Goal: Transaction & Acquisition: Purchase product/service

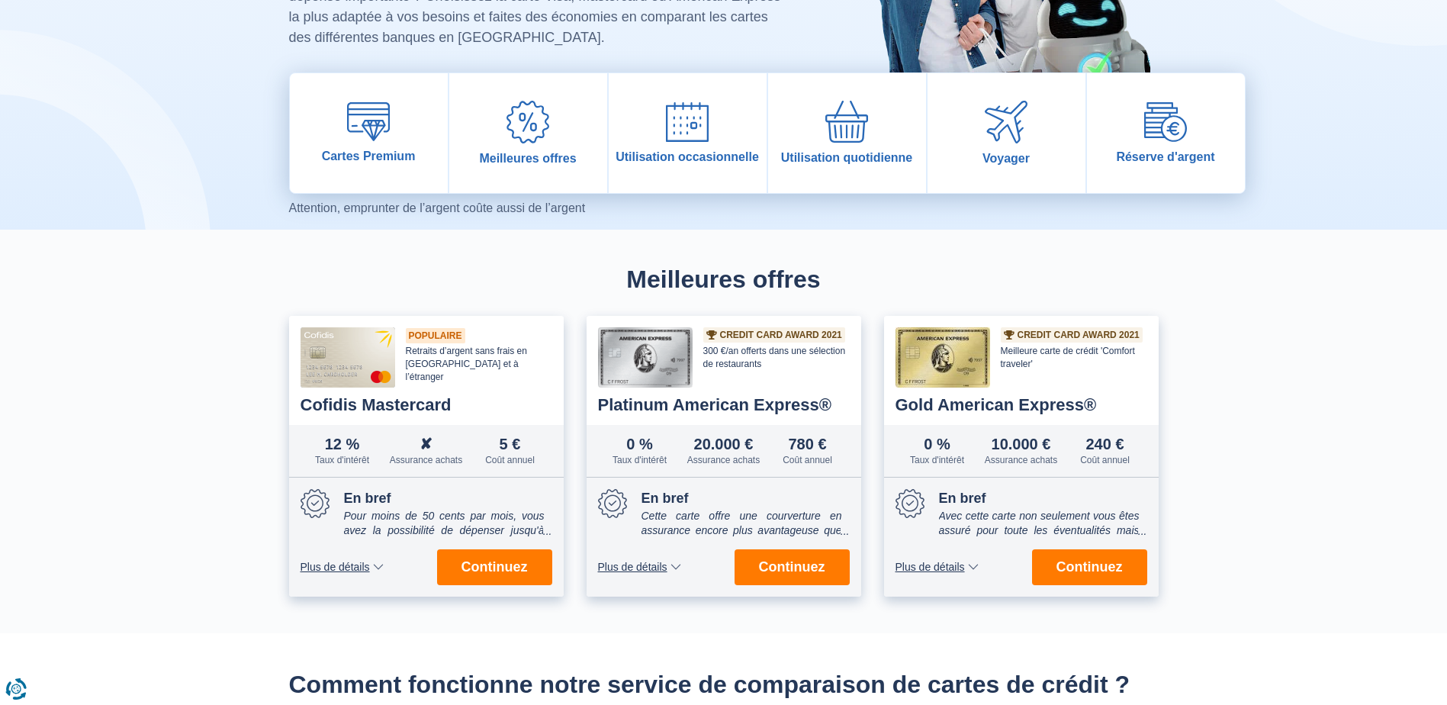
click at [657, 566] on span "Plus de détails" at bounding box center [632, 566] width 69 height 11
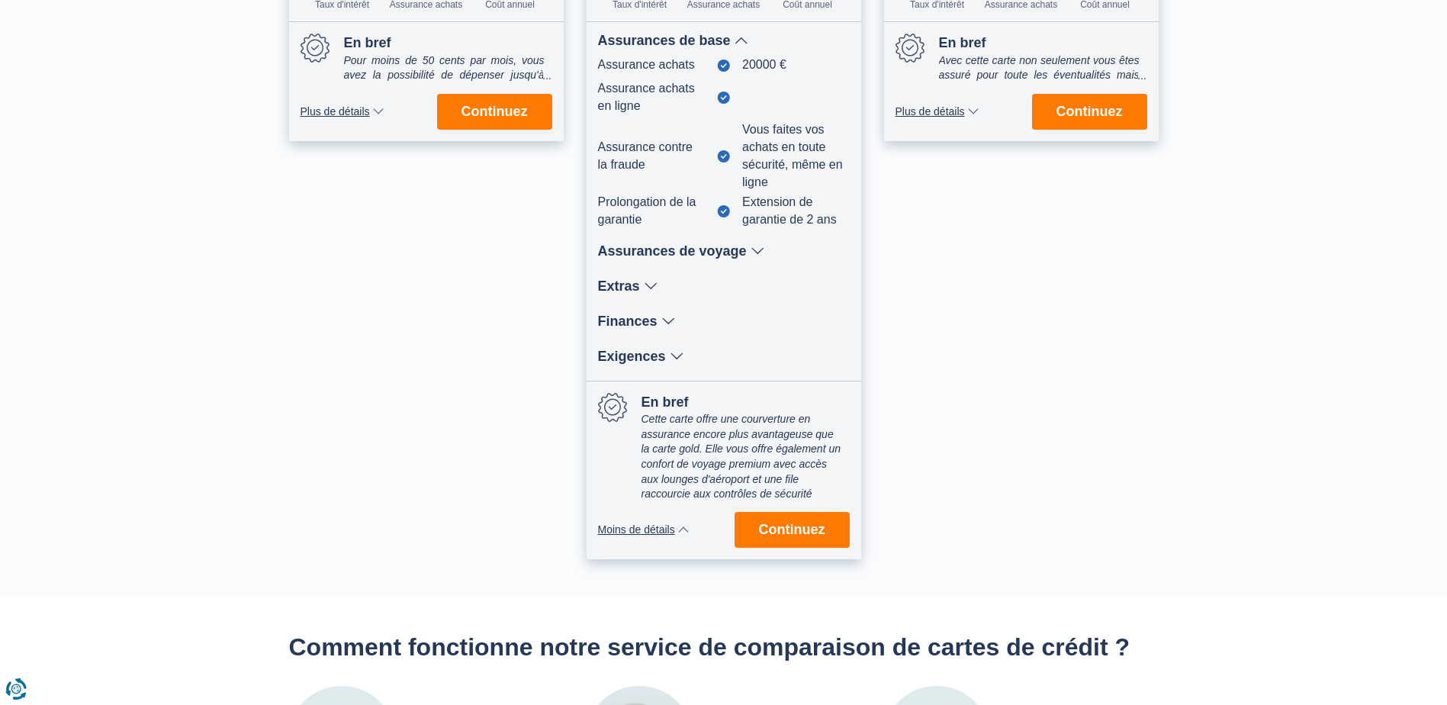
scroll to position [686, 0]
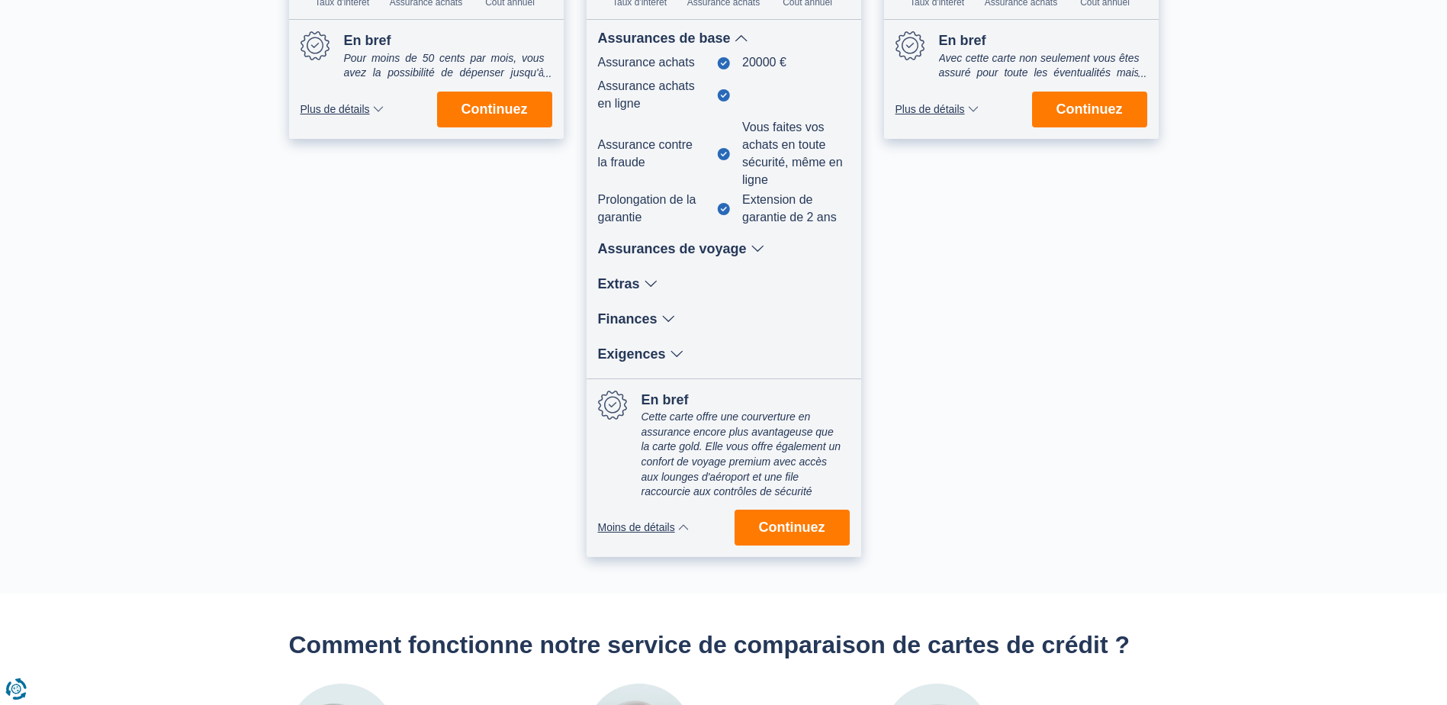
click at [684, 246] on div "Assurances de voyage" at bounding box center [724, 249] width 252 height 14
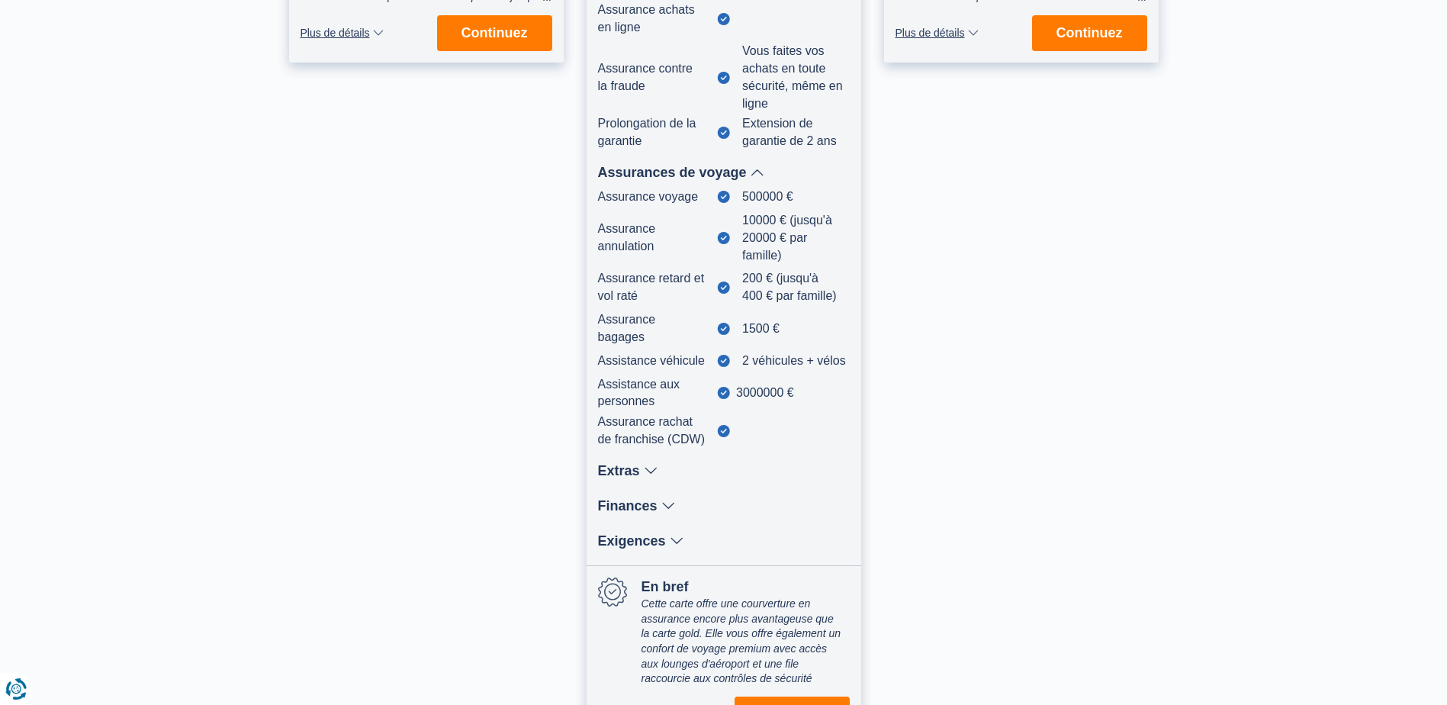
click at [646, 476] on icon at bounding box center [651, 471] width 14 height 14
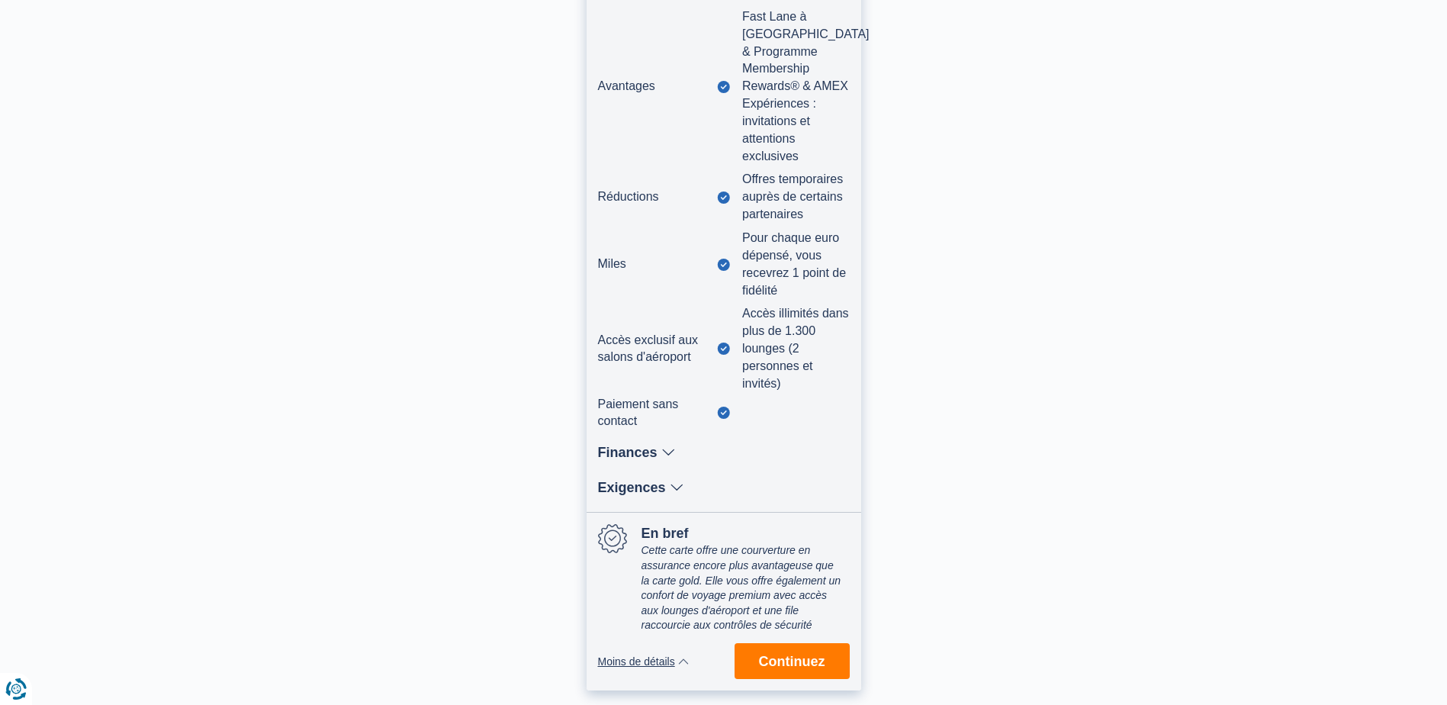
scroll to position [1296, 0]
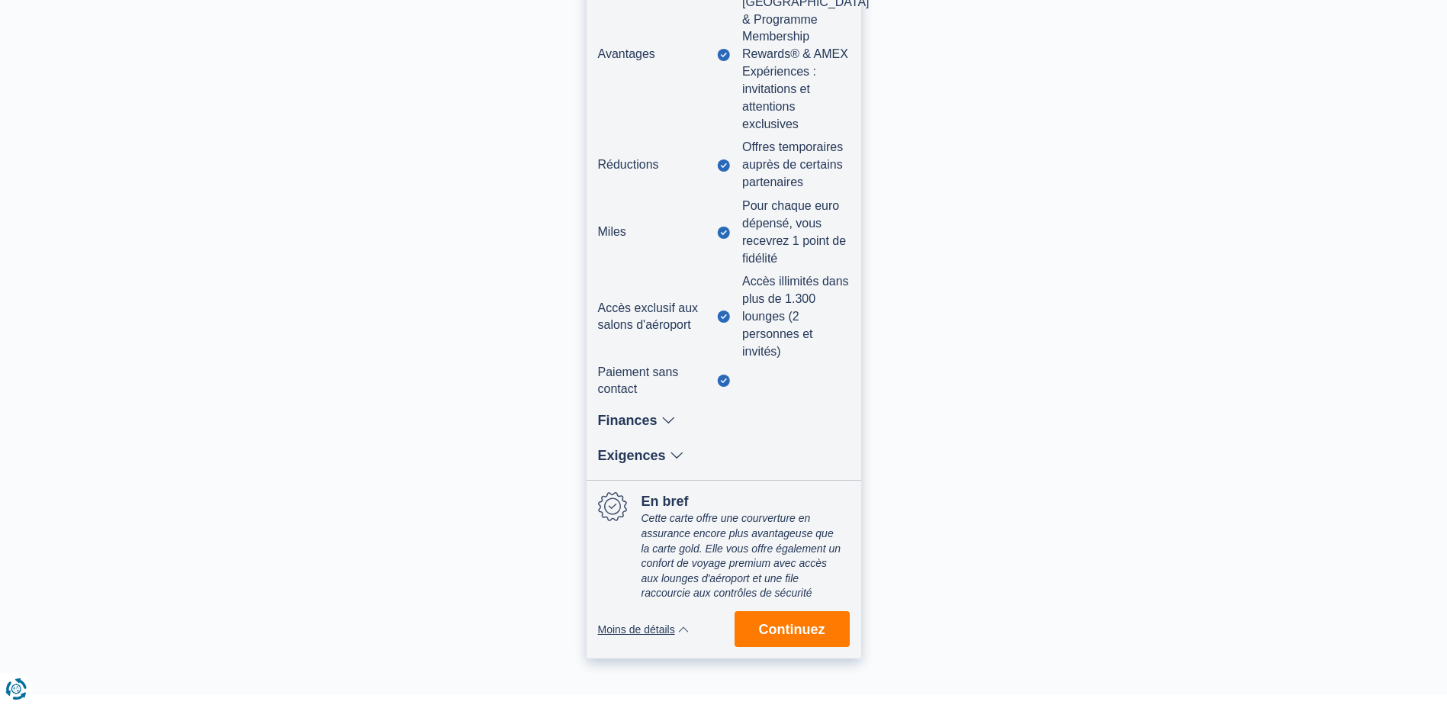
click at [657, 414] on div "Finances" at bounding box center [724, 420] width 252 height 14
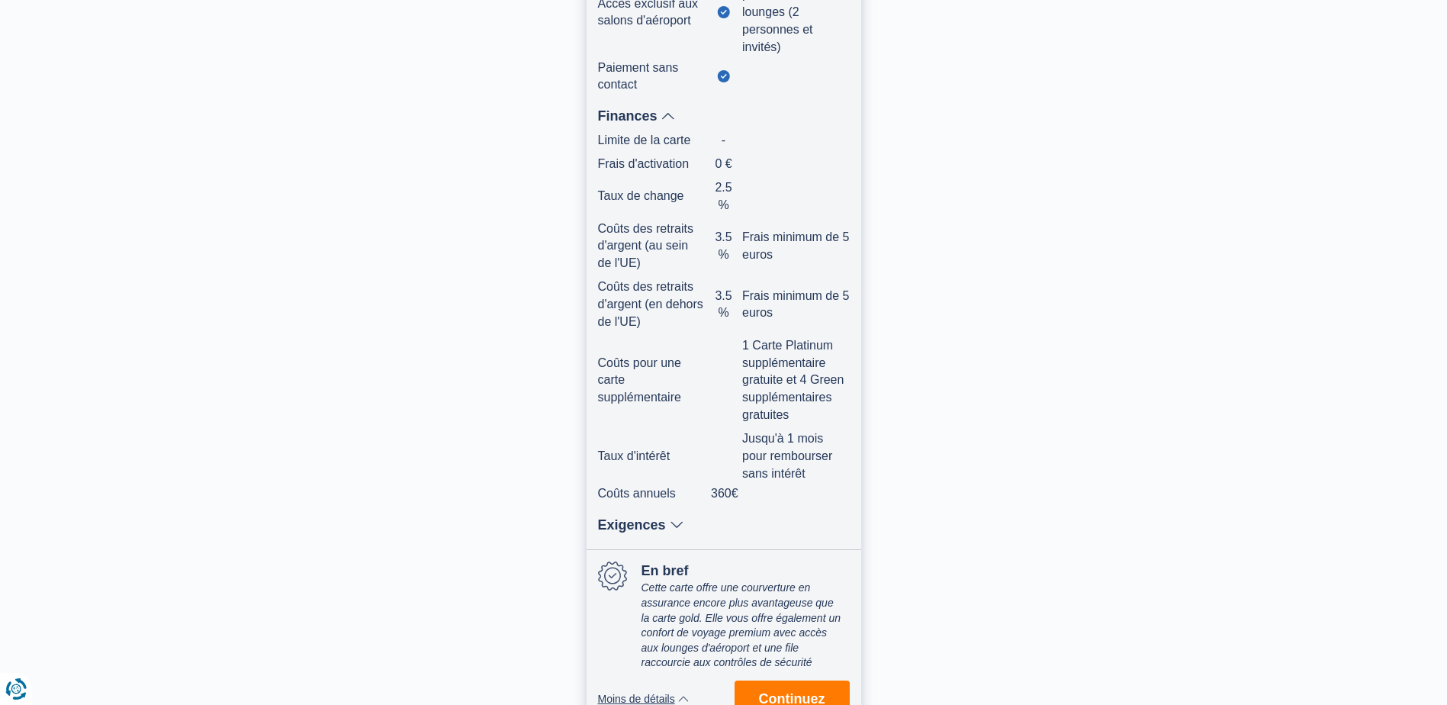
scroll to position [1601, 0]
click at [638, 517] on div "Exigences" at bounding box center [724, 524] width 252 height 14
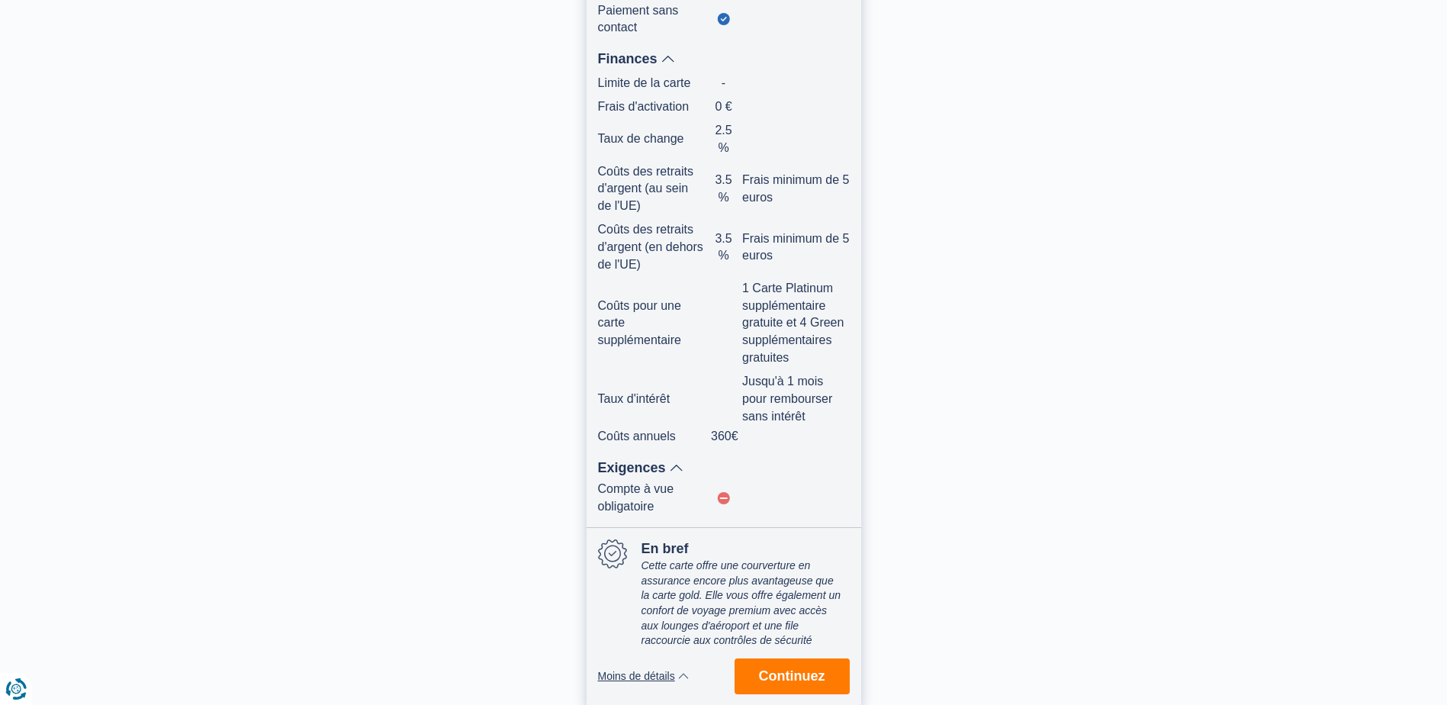
scroll to position [1754, 0]
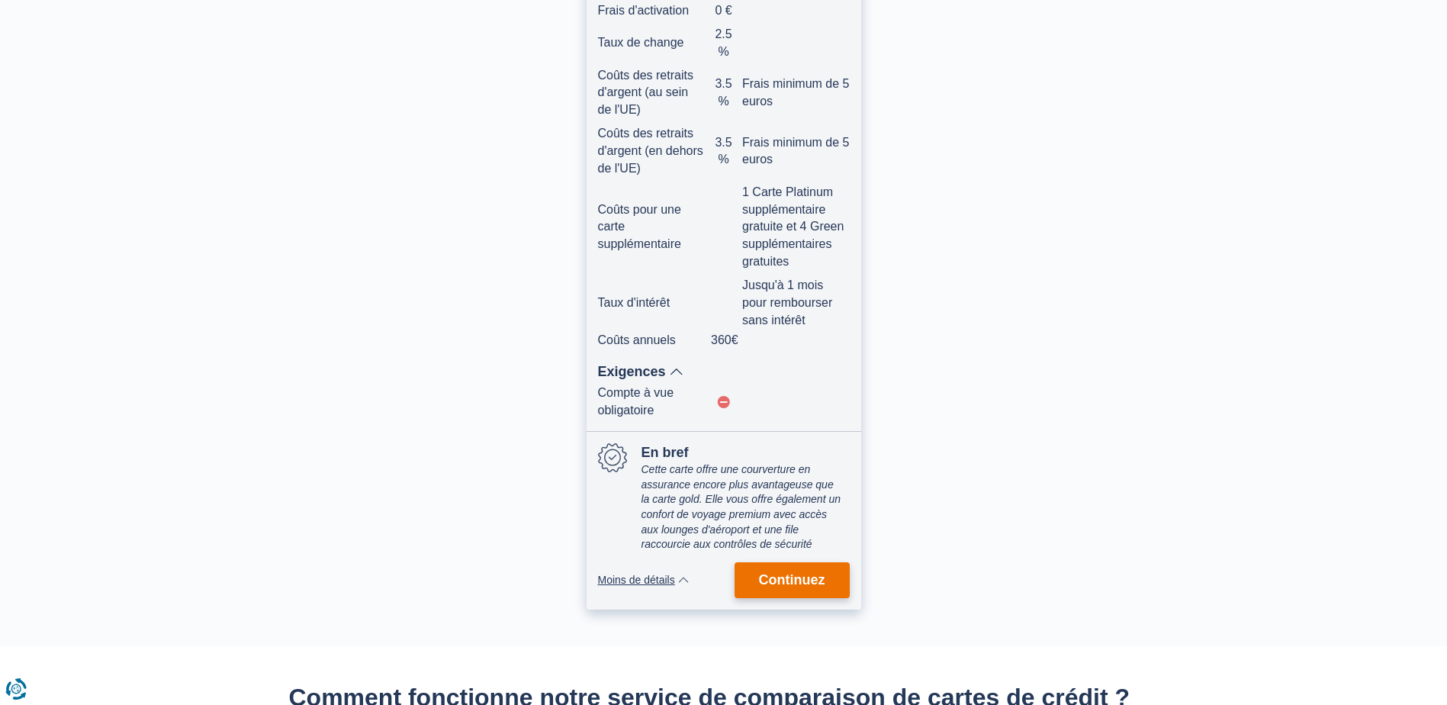
click at [782, 571] on button "Continuez" at bounding box center [791, 580] width 115 height 36
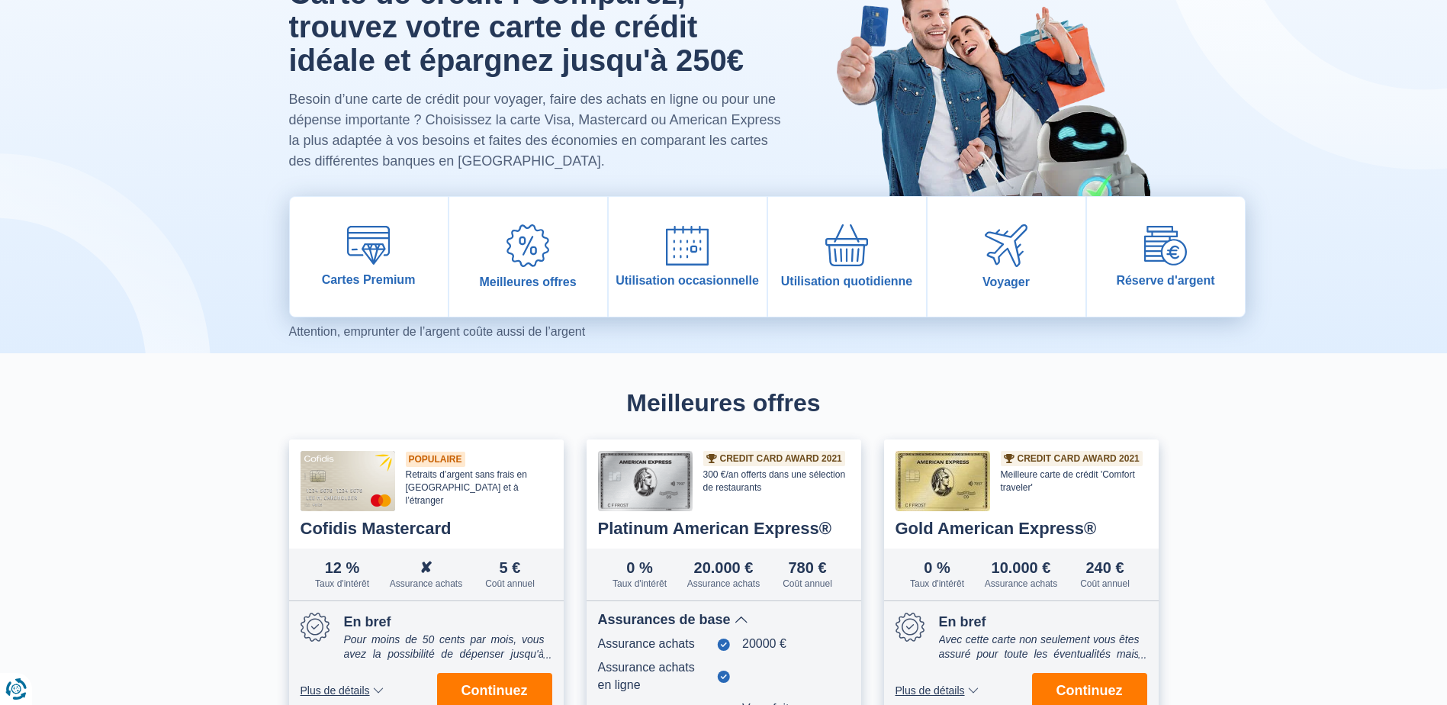
scroll to position [172, 0]
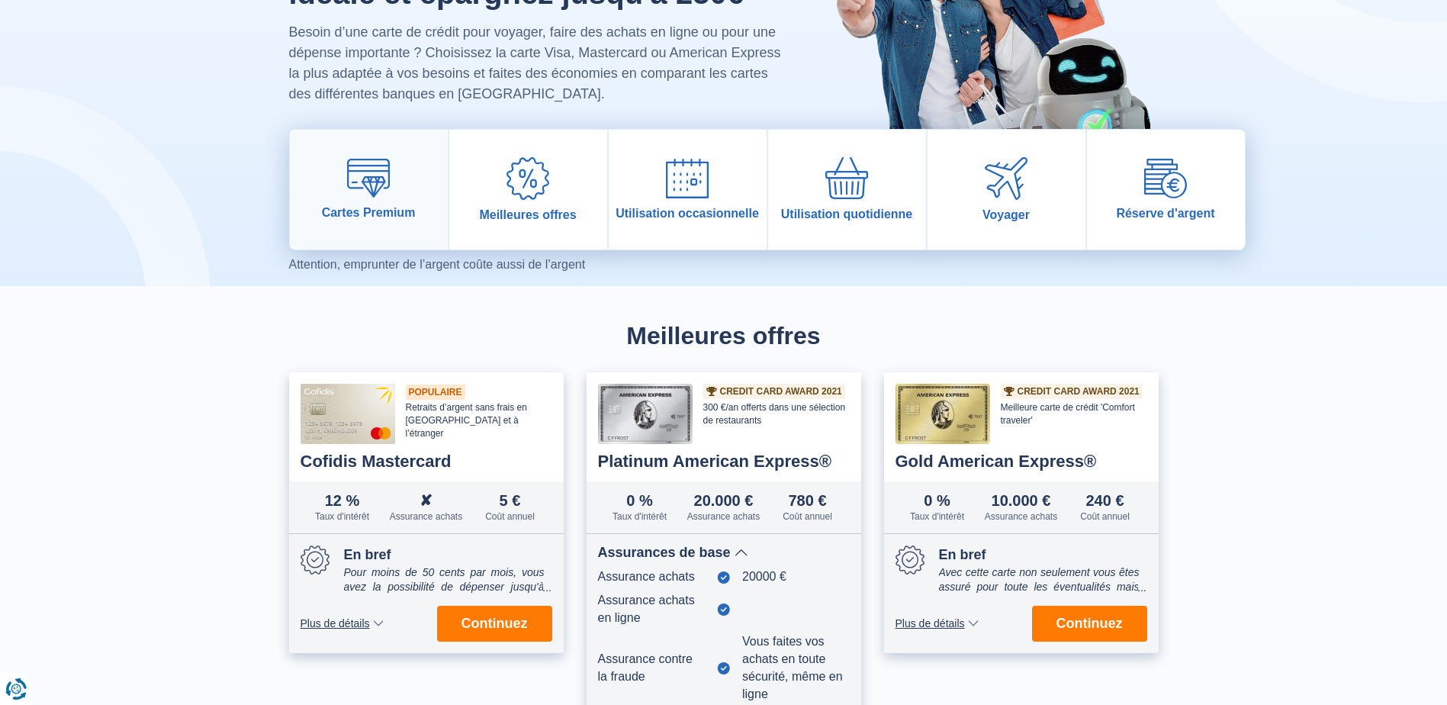
click at [373, 200] on link "Cartes Premium" at bounding box center [369, 190] width 158 height 120
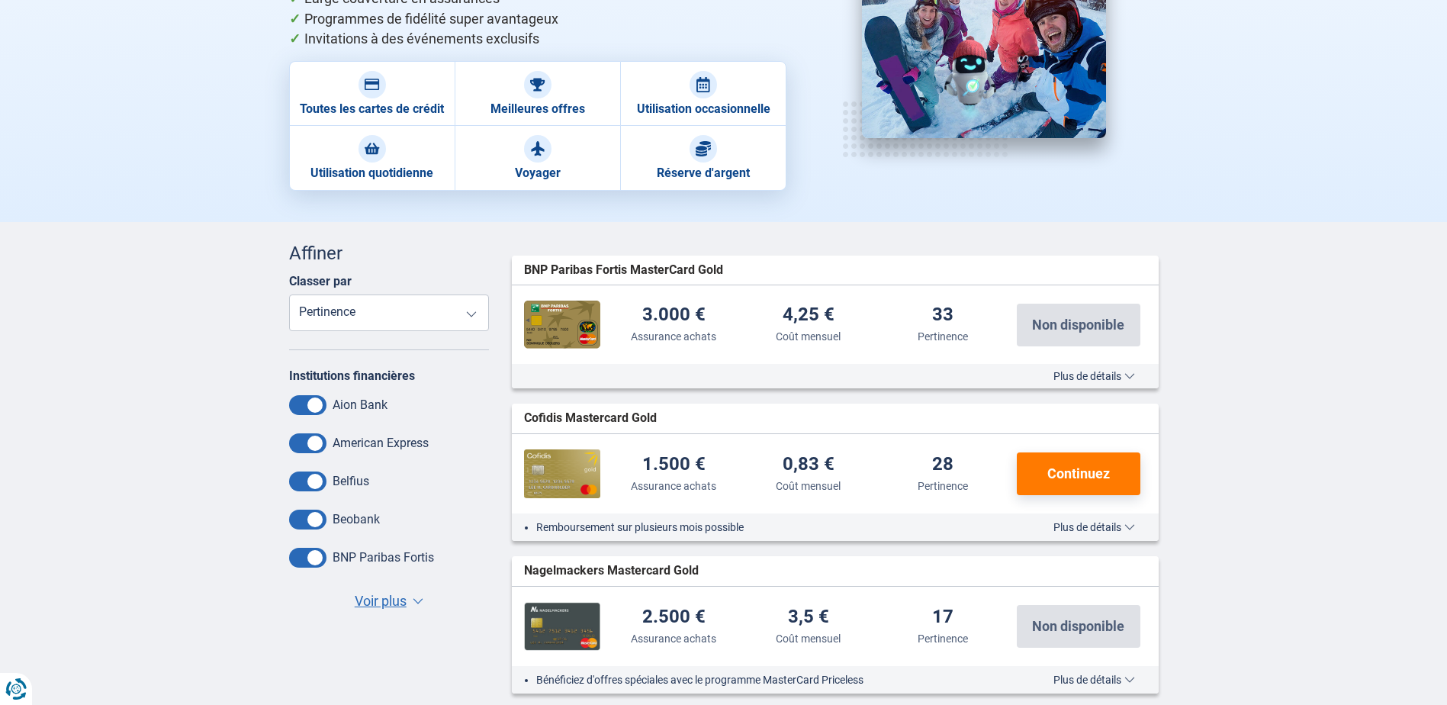
click at [435, 295] on select "Assurance voyage Assurance achats Coût mensuel Pertinence" at bounding box center [389, 312] width 201 height 37
select select "MonthlyFee+"
click at [289, 294] on select "Assurance voyage Assurance achats Coût mensuel Pertinence" at bounding box center [389, 312] width 201 height 37
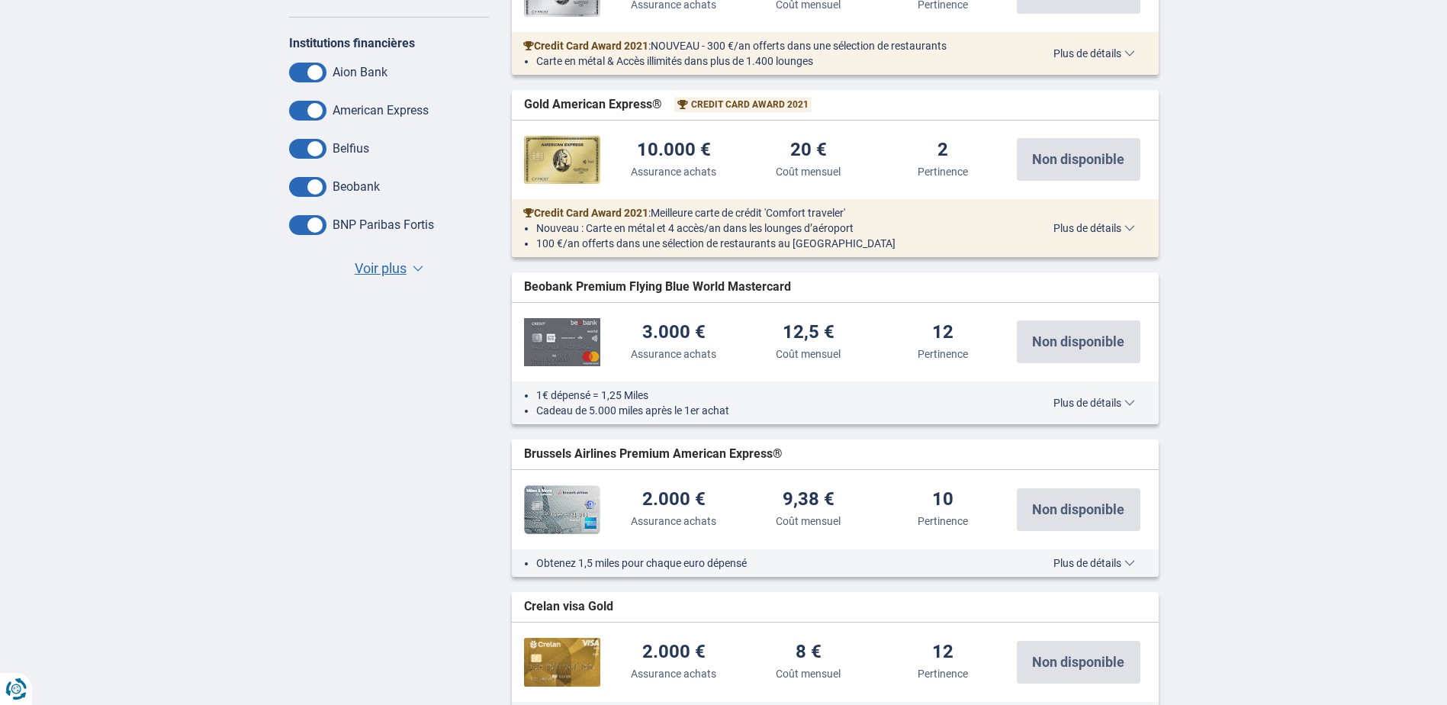
scroll to position [305, 0]
